Goal: Task Accomplishment & Management: Complete application form

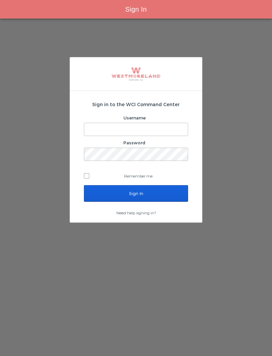
scroll to position [21, 0]
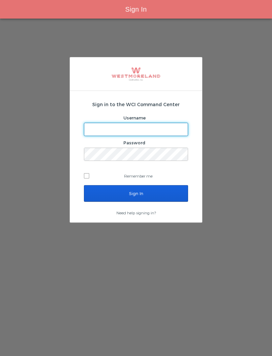
click at [168, 123] on input "Username" at bounding box center [136, 129] width 104 height 13
type input "[EMAIL_ADDRESS][PERSON_NAME][DOMAIN_NAME]"
click at [136, 185] on input "Sign In" at bounding box center [136, 193] width 104 height 17
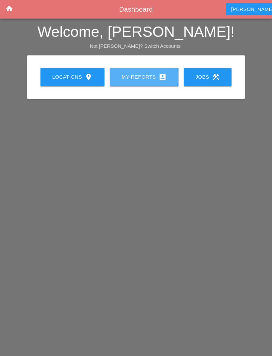
click at [141, 79] on div "My Reports account_box" at bounding box center [144, 77] width 47 height 8
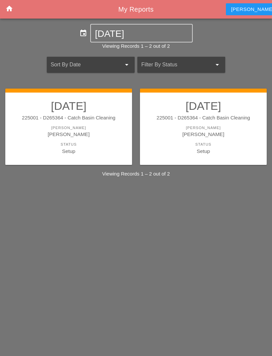
click at [220, 120] on div "225001 - D265364 - Catch Basin Cleaning" at bounding box center [204, 118] width 114 height 8
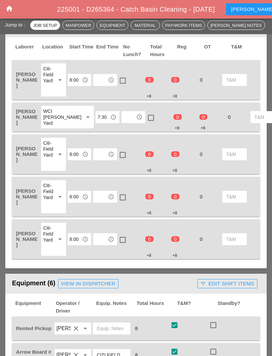
scroll to position [315, 0]
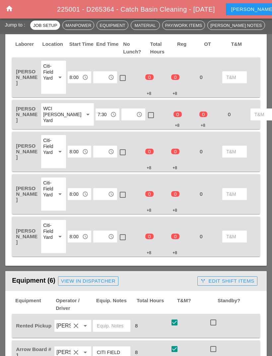
click at [104, 80] on input "text" at bounding box center [100, 77] width 11 height 11
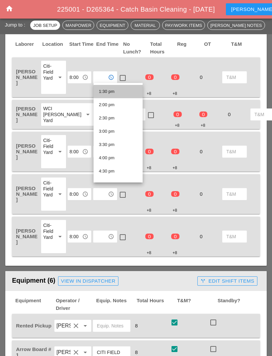
scroll to position [364, 0]
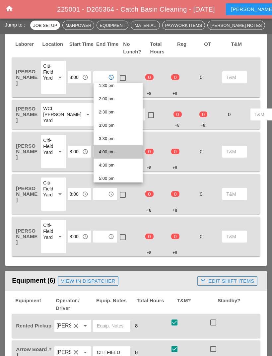
click at [117, 150] on div "4:00 pm" at bounding box center [118, 152] width 39 height 8
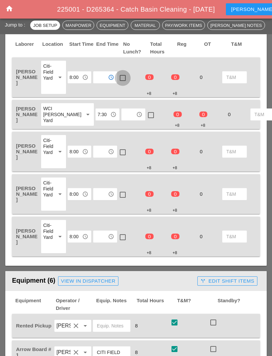
click at [121, 78] on div at bounding box center [122, 77] width 11 height 11
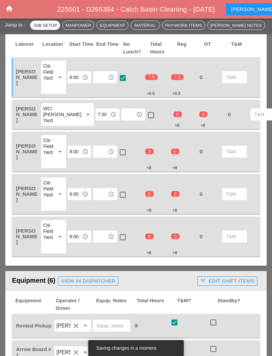
click at [123, 113] on input "text" at bounding box center [128, 114] width 11 height 11
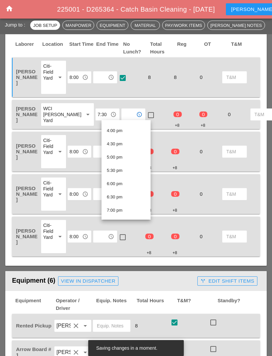
scroll to position [423, 0]
click at [128, 130] on div "4:00 pm" at bounding box center [126, 130] width 39 height 8
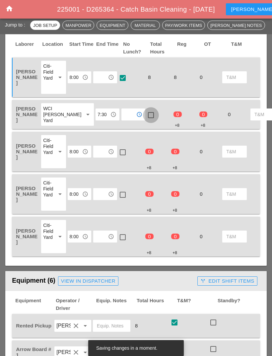
click at [145, 115] on div at bounding box center [150, 115] width 11 height 11
click at [100, 154] on input "text" at bounding box center [100, 151] width 11 height 11
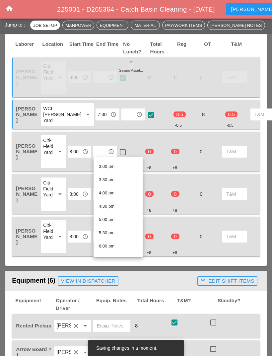
scroll to position [397, 0]
click at [121, 194] on div "4:00 pm" at bounding box center [118, 193] width 39 height 8
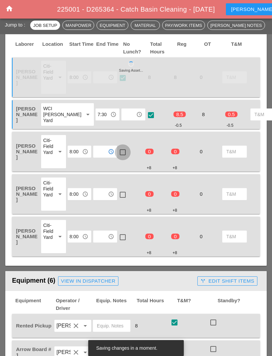
click at [123, 152] on div at bounding box center [122, 152] width 11 height 11
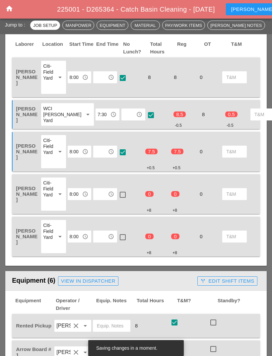
click at [98, 193] on input "text" at bounding box center [100, 194] width 11 height 11
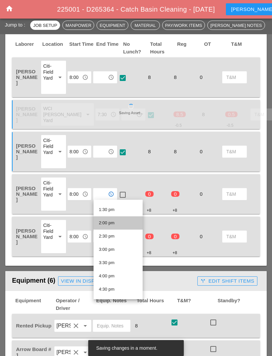
scroll to position [384, 0]
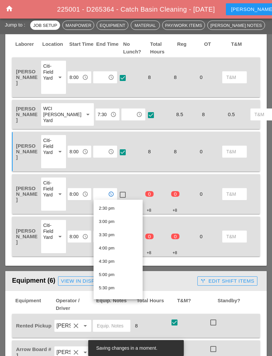
click at [120, 250] on div "4:00 pm" at bounding box center [118, 248] width 39 height 8
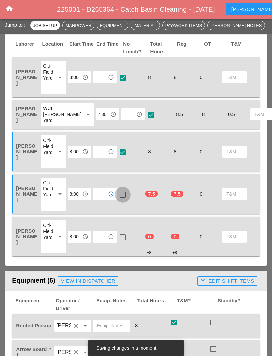
click at [121, 197] on div at bounding box center [122, 194] width 11 height 11
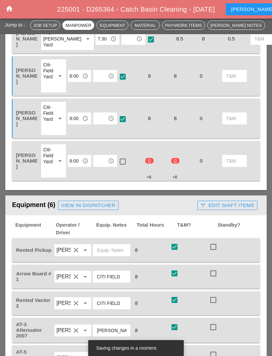
click at [102, 158] on input "text" at bounding box center [100, 161] width 11 height 11
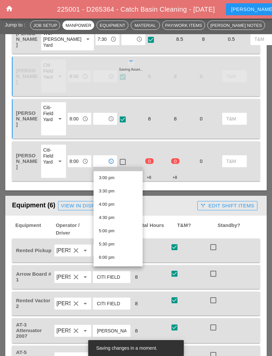
scroll to position [396, 0]
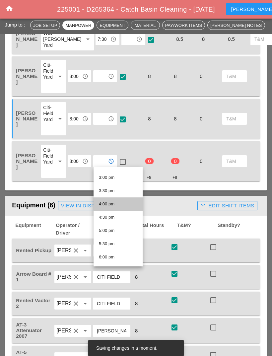
click at [121, 204] on div "4:00 pm" at bounding box center [118, 204] width 39 height 8
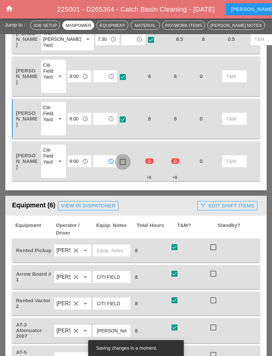
click at [124, 161] on div at bounding box center [122, 161] width 11 height 11
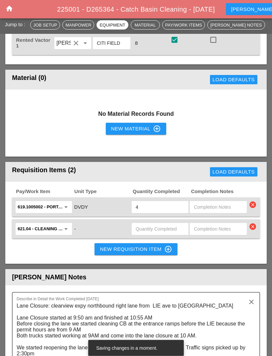
scroll to position [736, 0]
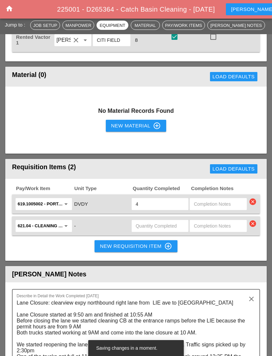
click at [152, 222] on input "text" at bounding box center [160, 226] width 49 height 11
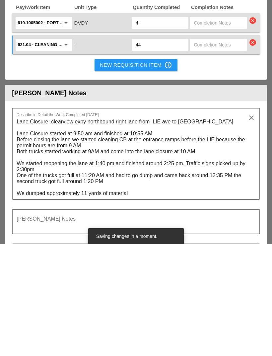
scroll to position [806, 0]
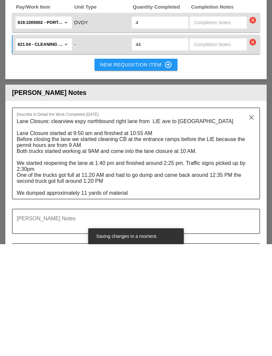
type input "44"
click at [160, 228] on textarea "Lane Closure: clearview expy northbound right lane from LIE ave to 42nd ave Lan…" at bounding box center [134, 269] width 234 height 83
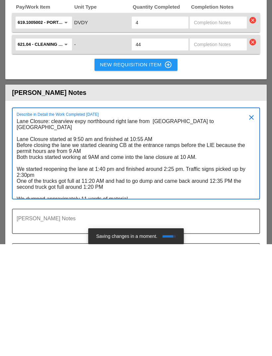
click at [192, 228] on textarea "Lane Closure: clearview expy northbound right lane from 42 nd ave to 42nd ave L…" at bounding box center [134, 269] width 234 height 83
click at [187, 228] on textarea "Lane Closure: clearview expy northbound right lane from 42 nd ave to 42nd ave L…" at bounding box center [134, 269] width 234 height 83
click at [192, 228] on textarea "Lane Closure: clearview expy northbound right lane from 42 nd ave to 42nd ave L…" at bounding box center [134, 269] width 234 height 83
click at [199, 220] on div "Describe in Detail the Work Completed Today Lane Closure: clearview expy northb…" at bounding box center [134, 265] width 234 height 91
click at [198, 228] on textarea "Lane Closure: clearview expy northbound right lane from 42 nd ave to 4 ave Lane…" at bounding box center [134, 269] width 234 height 83
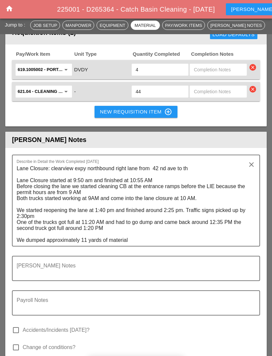
scroll to position [871, 0]
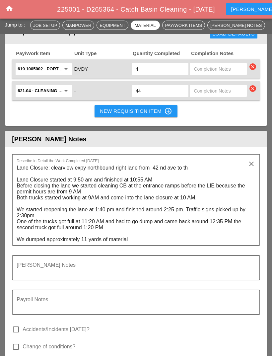
click at [201, 163] on textarea "Lane Closure: clearview expy northbound right lane from 42 nd ave to th Lane Cl…" at bounding box center [134, 204] width 234 height 83
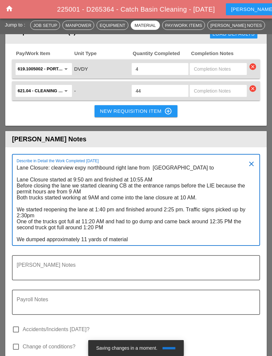
paste textarea "throgs neck bridge toll"
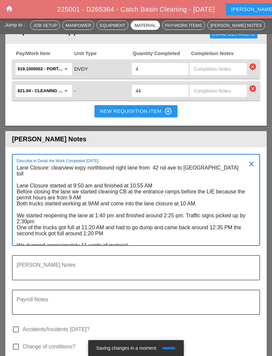
scroll to position [871, 0]
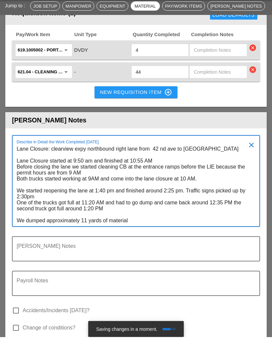
click at [200, 174] on textarea "Lane Closure: clearview expy northbound right lane from 42 nd ave to throgs nec…" at bounding box center [134, 204] width 234 height 83
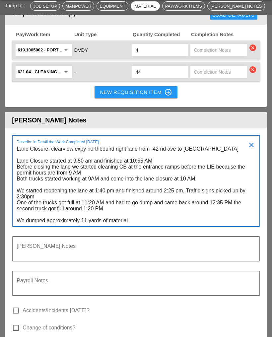
click at [23, 163] on textarea "Lane Closure: clearview expy northbound right lane from 42 nd ave to throgs nec…" at bounding box center [134, 204] width 234 height 83
click at [20, 163] on textarea "Lane Closure: clearview expy northbound right lane from 42 nd ave to throgs nec…" at bounding box center [134, 204] width 234 height 83
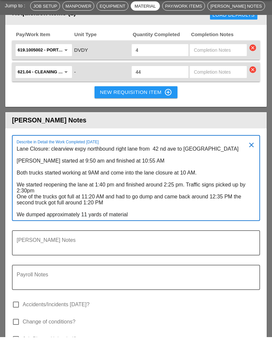
scroll to position [0, 0]
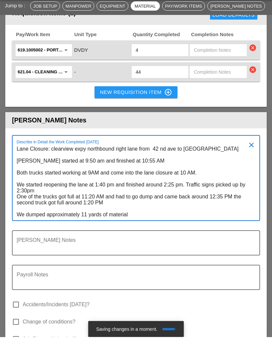
click at [91, 168] on textarea "Lane Closure: clearview expy northbound right lane from 42 nd ave to throgs nec…" at bounding box center [134, 201] width 234 height 77
click at [93, 169] on textarea "Lane Closure: clearview expy northbound right lane from 42 nd ave to throgs nec…" at bounding box center [134, 201] width 234 height 77
click at [94, 170] on textarea "Lane Closure: clearview expy northbound right lane from 42 nd ave to throgs nec…" at bounding box center [134, 201] width 234 height 77
click at [209, 163] on textarea "Lane Closure: clearview expy northbound right lane from 42 nd ave to throgs nec…" at bounding box center [134, 201] width 234 height 77
click at [217, 171] on textarea "Lane Closure: clearview expy northbound right lane from 42 nd ave to throgs nec…" at bounding box center [134, 201] width 234 height 77
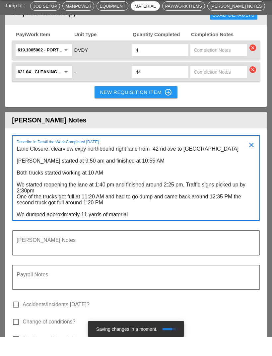
click at [105, 177] on textarea "Lane Closure: clearview expy northbound right lane from 42 nd ave to throgs nec…" at bounding box center [134, 201] width 234 height 77
click at [102, 183] on textarea "Lane Closure: clearview expy northbound right lane from 42 nd ave to throgs nec…" at bounding box center [134, 201] width 234 height 77
click at [109, 179] on textarea "Lane Closure: clearview expy northbound right lane from 42 nd ave to throgs nec…" at bounding box center [134, 201] width 234 height 77
click at [170, 180] on textarea "Lane Closure: clearview expy northbound right lane from 42 nd ave to throgs nec…" at bounding box center [134, 201] width 234 height 77
click at [175, 179] on textarea "Lane Closure: clearview expy northbound right lane from 42 nd ave to throgs nec…" at bounding box center [134, 201] width 234 height 77
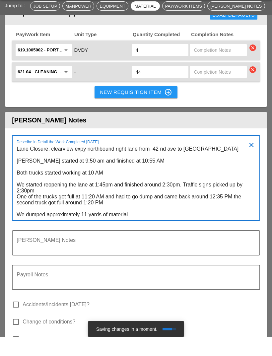
click at [28, 186] on textarea "Lane Closure: clearview expy northbound right lane from 42 nd ave to throgs nec…" at bounding box center [134, 201] width 234 height 77
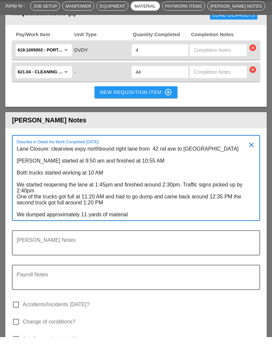
click at [93, 192] on textarea "Lane Closure: clearview expy northbound right lane from 42 nd ave to throgs nec…" at bounding box center [134, 201] width 234 height 77
click at [95, 193] on textarea "Lane Closure: clearview expy northbound right lane from 42 nd ave to throgs nec…" at bounding box center [134, 201] width 234 height 77
click at [91, 189] on textarea "Lane Closure: clearview expy northbound right lane from 42 nd ave to throgs nec…" at bounding box center [134, 201] width 234 height 77
click at [95, 191] on textarea "Lane Closure: clearview expy northbound right lane from 42 nd ave to throgs nec…" at bounding box center [134, 201] width 234 height 77
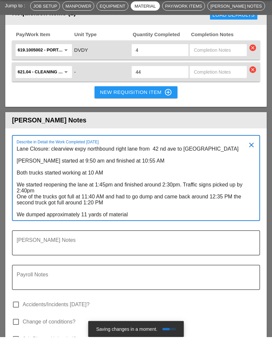
click at [115, 204] on textarea "Lane Closure: clearview expy northbound right lane from 42 nd ave to throgs nec…" at bounding box center [134, 201] width 234 height 77
click at [110, 197] on textarea "Lane Closure: clearview expy northbound right lane from 42 nd ave to throgs nec…" at bounding box center [134, 201] width 234 height 77
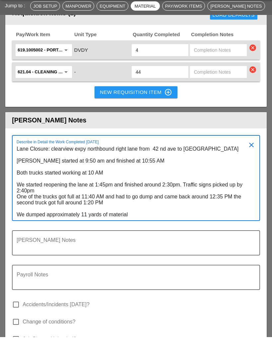
click at [224, 192] on textarea "Lane Closure: clearview expy northbound right lane from 42 nd ave to throgs nec…" at bounding box center [134, 201] width 234 height 77
click at [226, 189] on textarea "Lane Closure: clearview expy northbound right lane from 42 nd ave to throgs nec…" at bounding box center [134, 201] width 234 height 77
click at [227, 191] on textarea "Lane Closure: clearview expy northbound right lane from 42 nd ave to throgs nec…" at bounding box center [134, 201] width 234 height 77
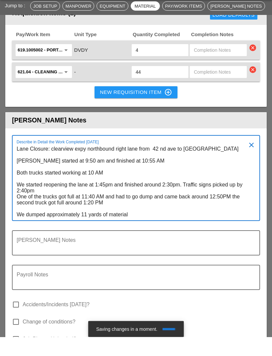
click at [121, 198] on textarea "Lane Closure: clearview expy northbound right lane from 42 nd ave to throgs nec…" at bounding box center [134, 201] width 234 height 77
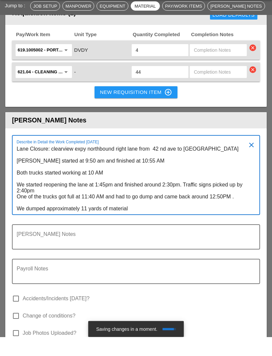
click at [86, 202] on textarea "Lane Closure: clearview expy northbound right lane from 42 nd ave to throgs nec…" at bounding box center [134, 198] width 234 height 71
click at [167, 205] on textarea "Lane Closure: clearview expy northbound right lane from 42 nd ave to throgs nec…" at bounding box center [134, 198] width 234 height 71
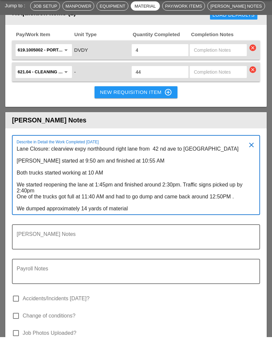
click at [23, 163] on textarea "Lane Closure: clearview expy northbound right lane from 42 nd ave to throgs nec…" at bounding box center [134, 198] width 234 height 71
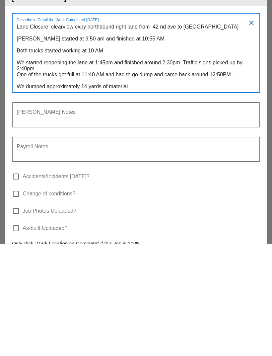
scroll to position [903, 0]
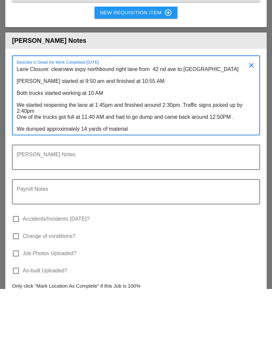
click at [185, 131] on textarea "Lane Closure: clearview expy northbound right lane from 42 nd ave to throgs nec…" at bounding box center [134, 166] width 234 height 71
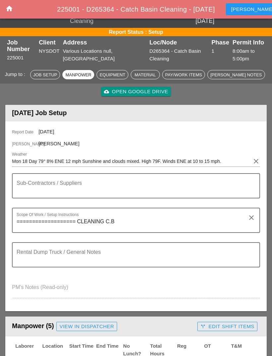
scroll to position [0, 0]
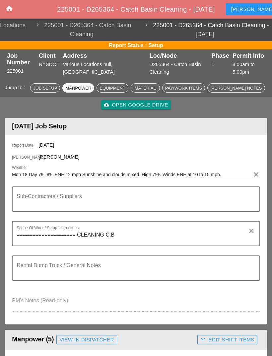
type textarea "Lane Closure: clearview expy northbound right lane from 42 nd ave to throgs nec…"
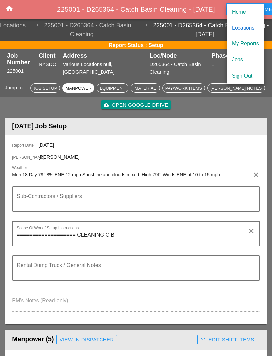
click at [249, 43] on div "My Reports" at bounding box center [245, 44] width 27 height 8
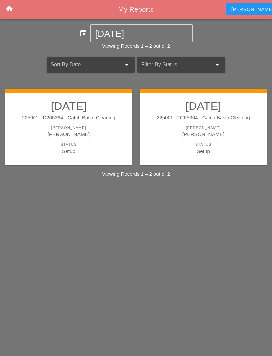
click at [99, 136] on div "Miguel Fernandes" at bounding box center [69, 134] width 114 height 8
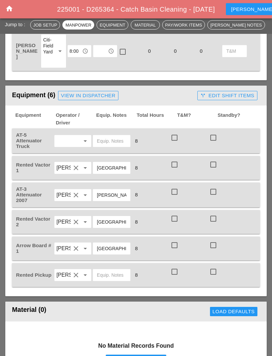
scroll to position [502, 0]
click at [176, 136] on div at bounding box center [174, 137] width 11 height 11
click at [174, 162] on div at bounding box center [174, 164] width 11 height 11
click at [176, 187] on div at bounding box center [174, 191] width 11 height 11
click at [176, 213] on div at bounding box center [174, 218] width 11 height 11
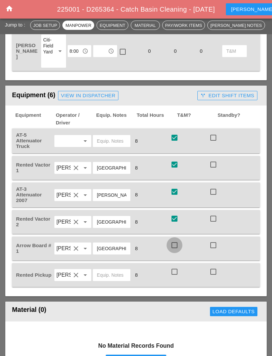
click at [172, 245] on div at bounding box center [174, 245] width 11 height 11
click at [176, 272] on div at bounding box center [174, 271] width 11 height 11
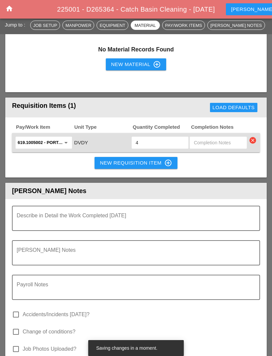
click at [171, 214] on textarea "Describe in Detail the Work Completed Today" at bounding box center [134, 222] width 234 height 16
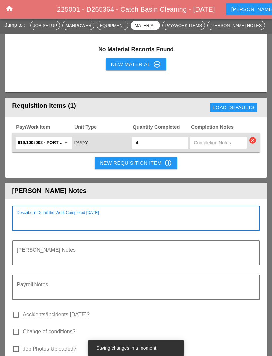
scroll to position [798, 0]
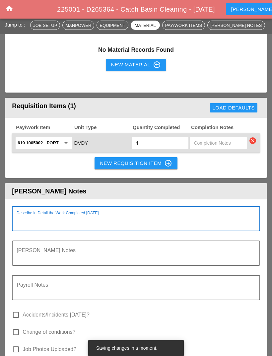
paste textarea "Lane Closure: clearview expy northbound right lane from 42 nd ave to throgs nec…"
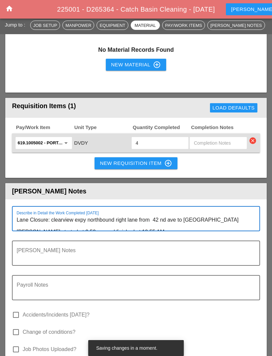
scroll to position [831, 0]
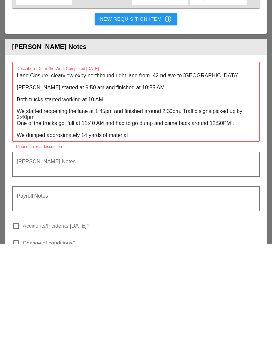
paste textarea "Describe in Detail the Work Completed Today"
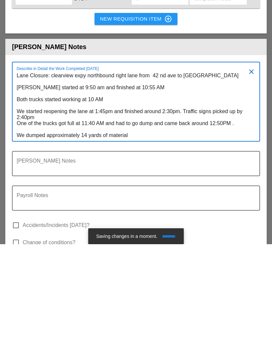
type textarea "Lane Closure: clearview expy northbound right lane from 42 nd ave to throgs nec…"
click at [162, 272] on textarea "Foreman's Notes" at bounding box center [134, 280] width 234 height 16
